Goal: Book appointment/travel/reservation

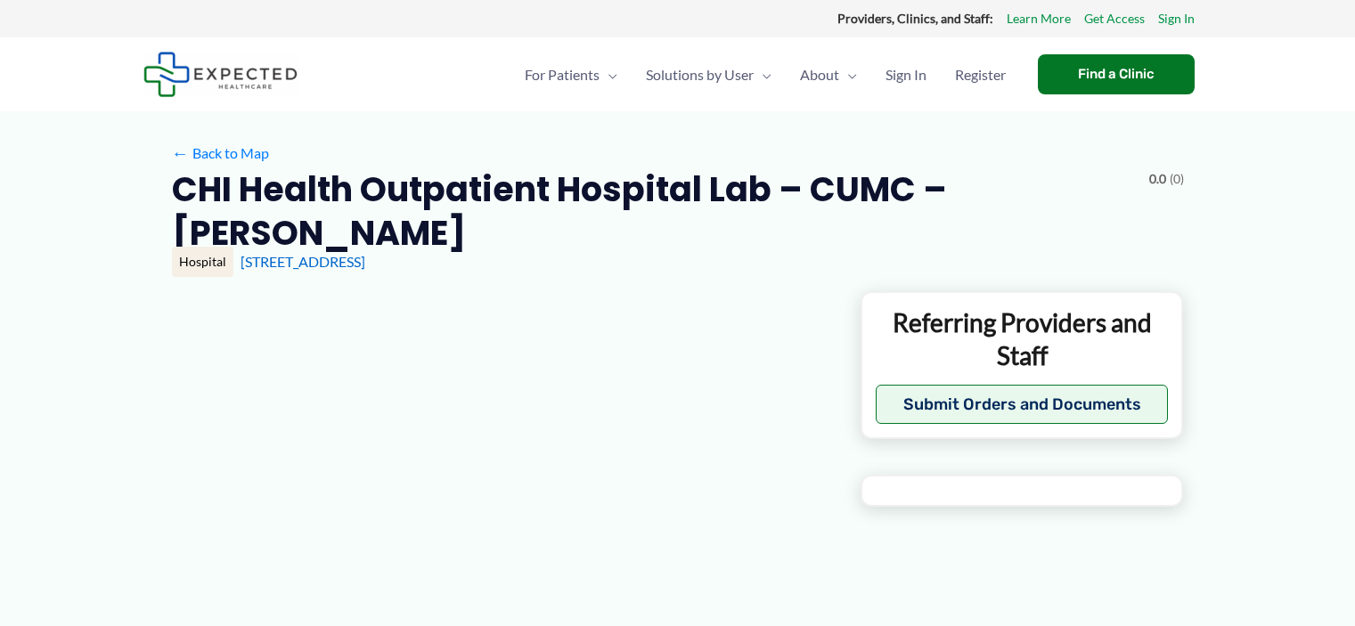
type input "**********"
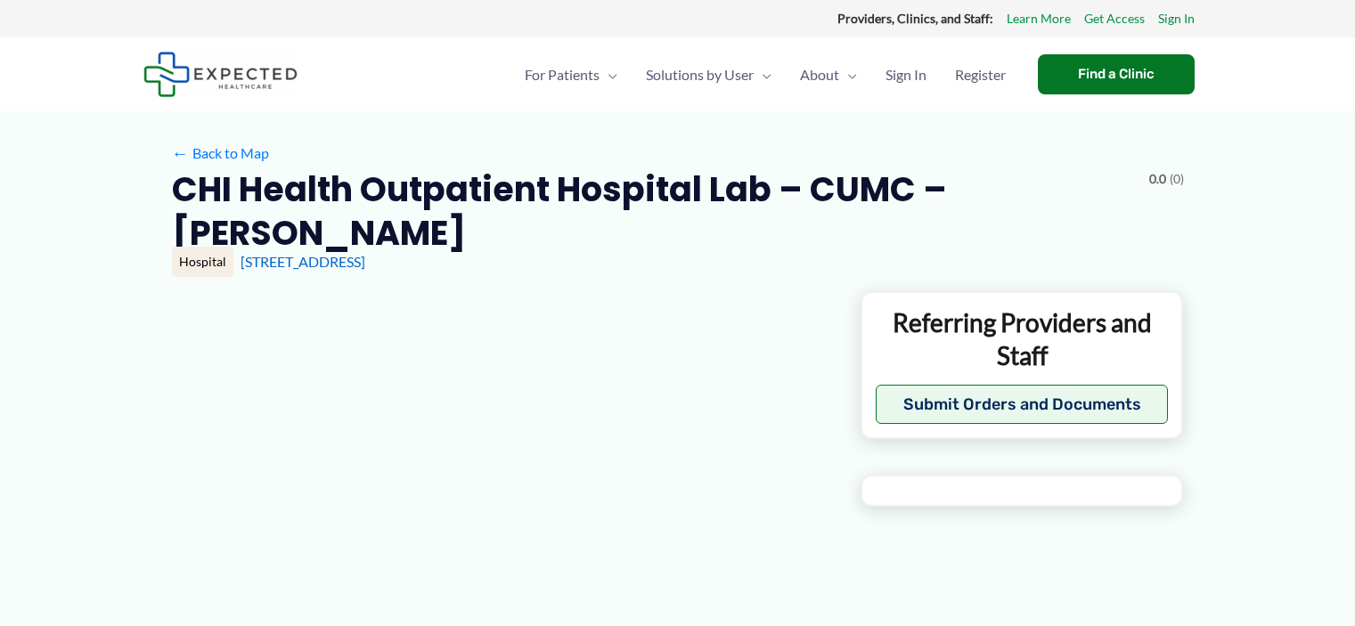
type input "**********"
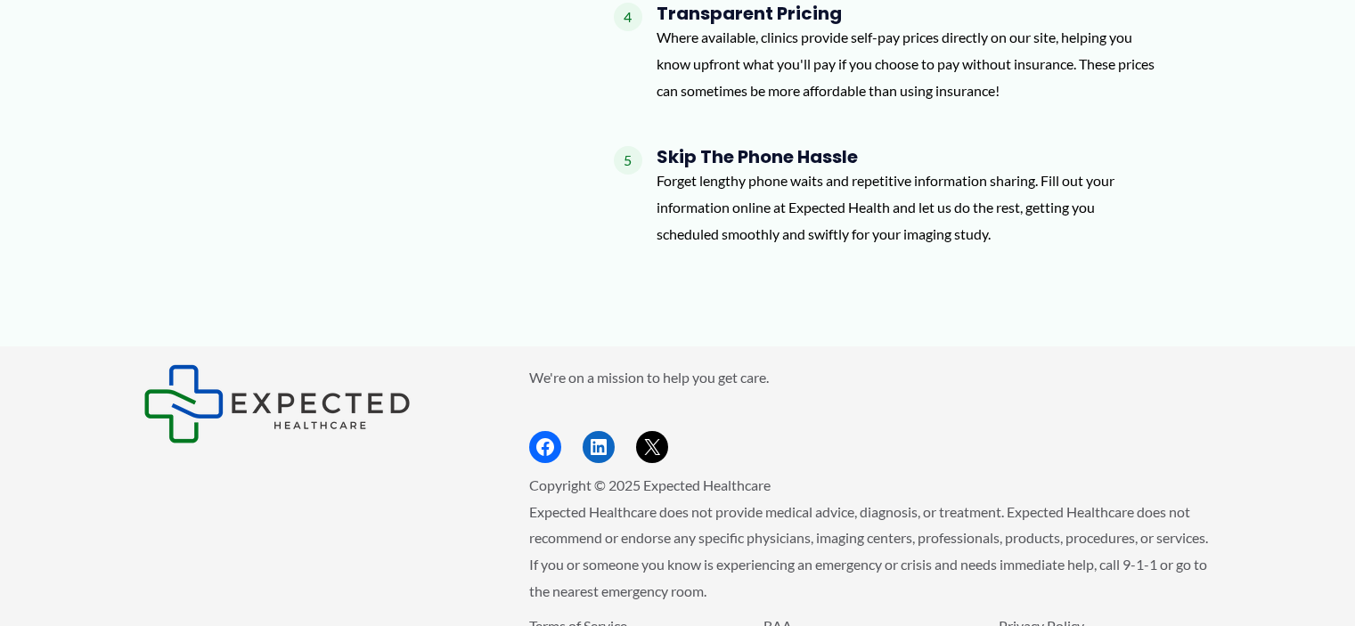
scroll to position [2056, 0]
